Goal: Navigation & Orientation: Find specific page/section

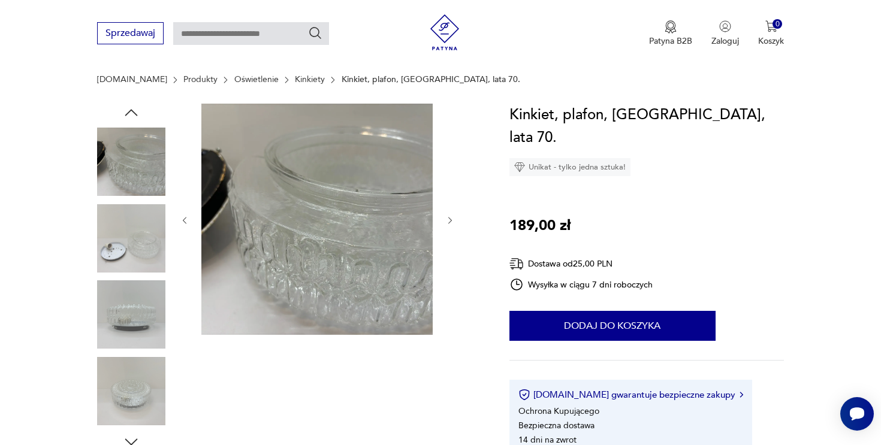
scroll to position [127, 0]
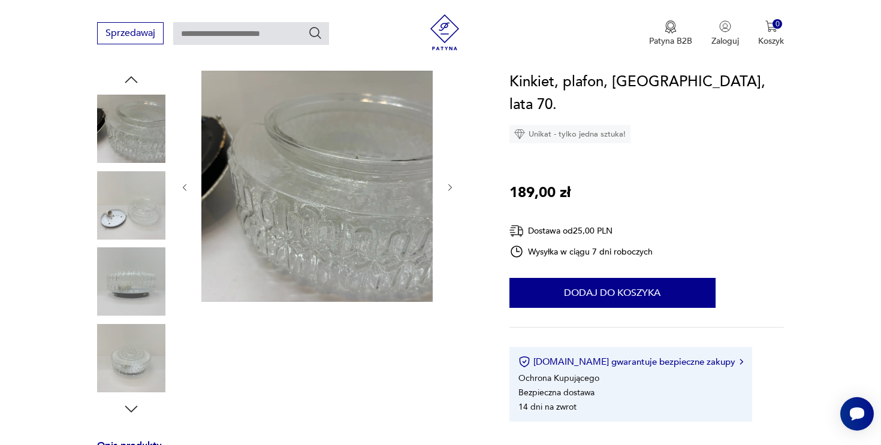
click at [137, 367] on img at bounding box center [131, 358] width 68 height 68
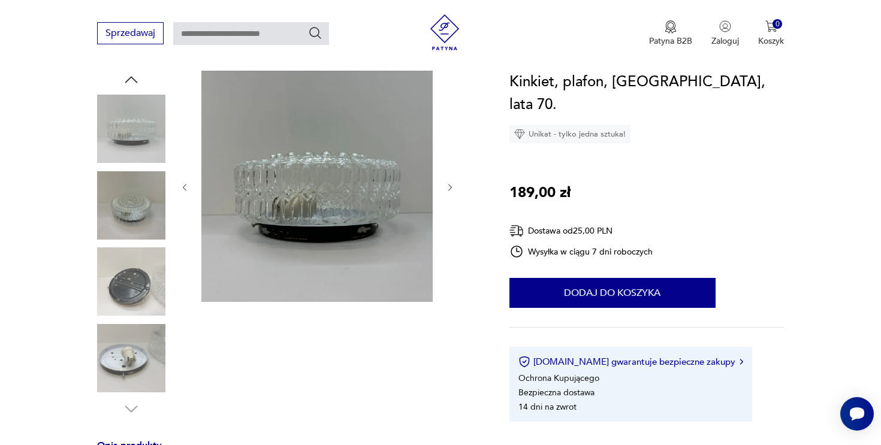
click at [135, 82] on icon "button" at bounding box center [131, 80] width 18 height 18
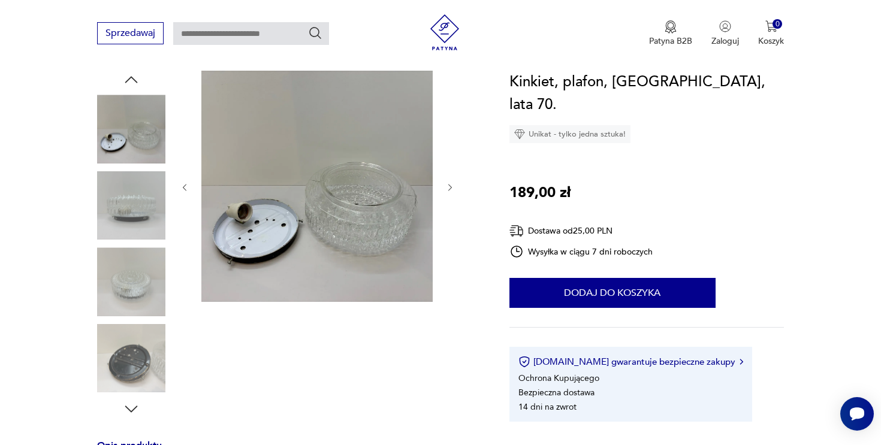
click at [135, 82] on icon "button" at bounding box center [131, 80] width 18 height 18
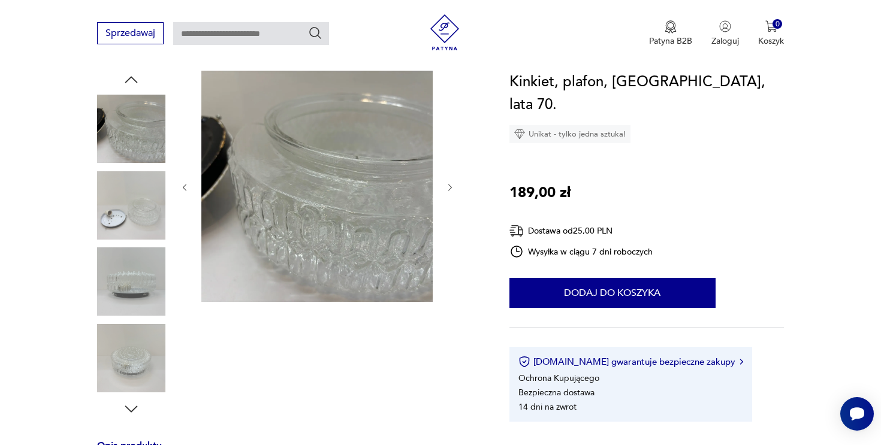
click at [135, 82] on icon "button" at bounding box center [131, 80] width 18 height 18
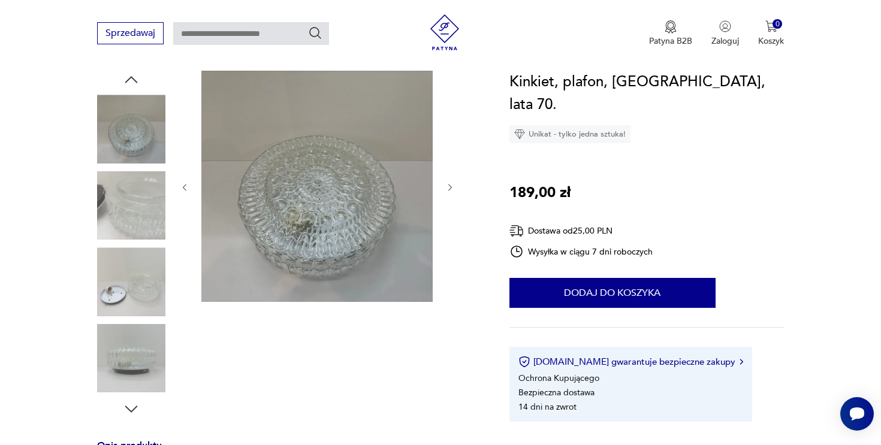
click at [135, 82] on icon "button" at bounding box center [131, 80] width 18 height 18
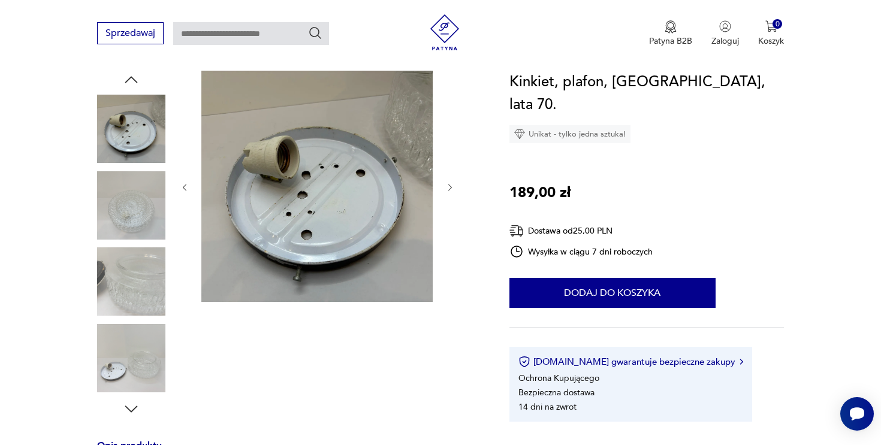
click at [123, 242] on div at bounding box center [131, 245] width 68 height 300
click at [135, 207] on img at bounding box center [131, 205] width 68 height 68
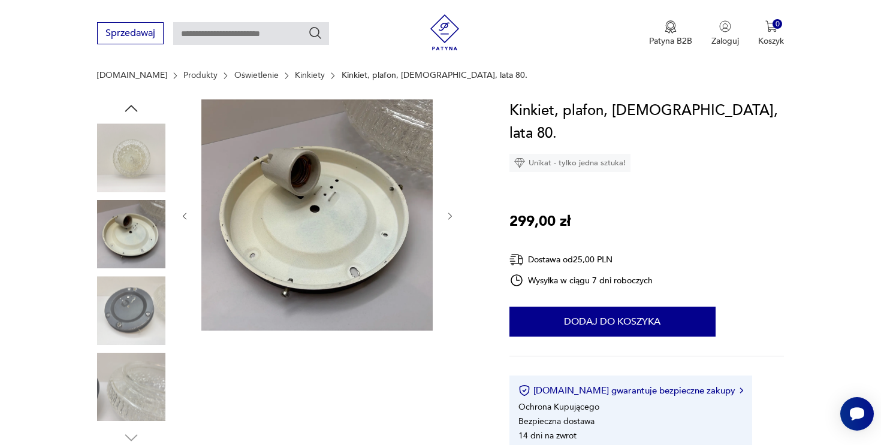
scroll to position [80, 0]
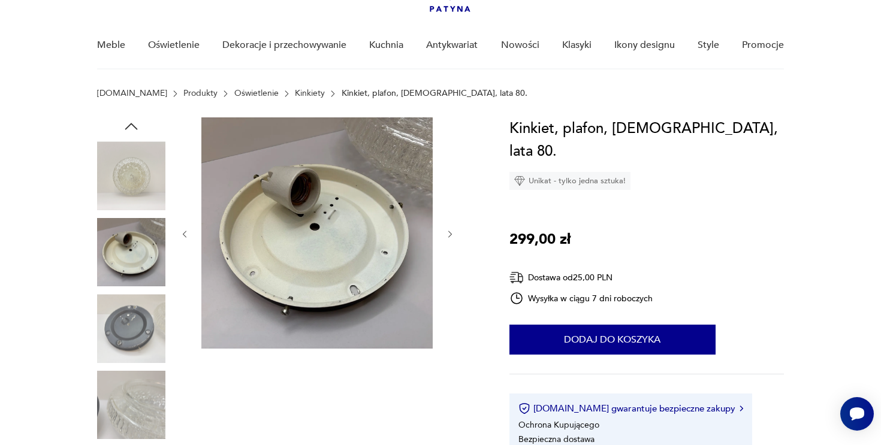
click at [129, 174] on img at bounding box center [131, 175] width 68 height 68
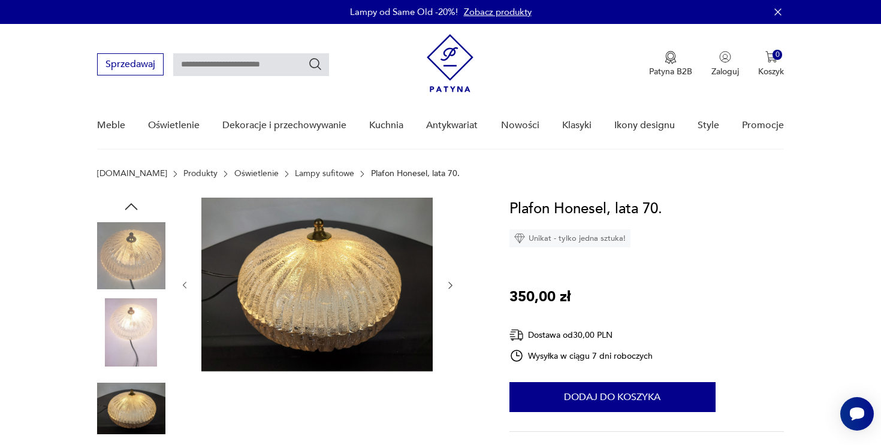
click at [116, 343] on img at bounding box center [131, 332] width 68 height 68
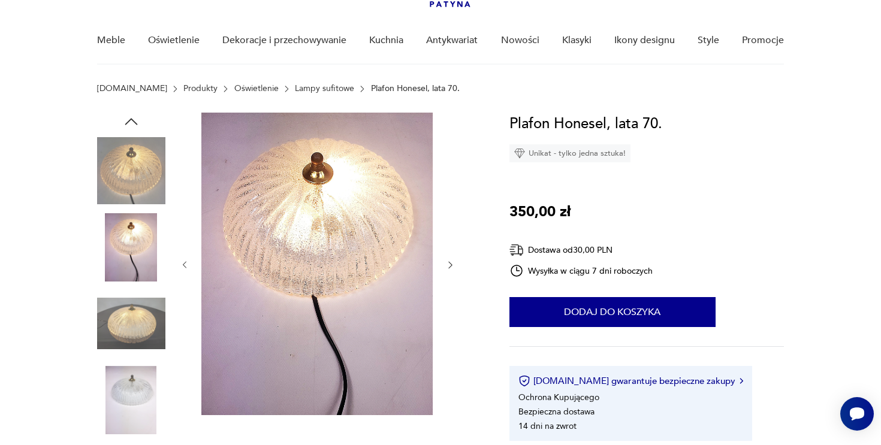
scroll to position [86, 0]
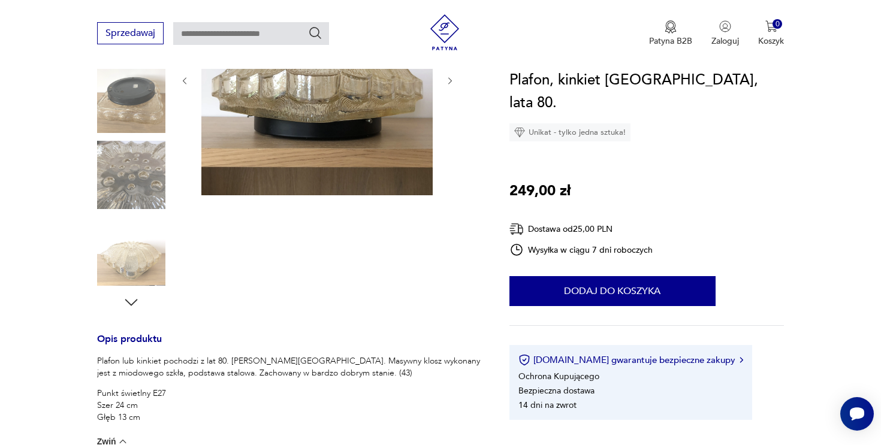
scroll to position [237, 0]
